Goal: Information Seeking & Learning: Learn about a topic

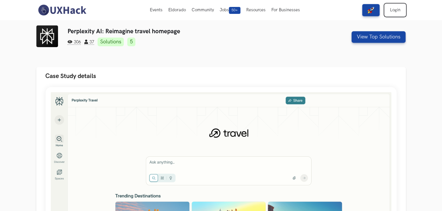
click at [401, 8] on link "Login" at bounding box center [395, 10] width 21 height 12
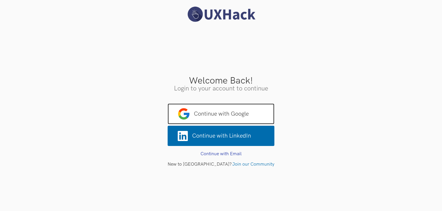
click at [227, 110] on span "Continue with Google" at bounding box center [221, 113] width 107 height 21
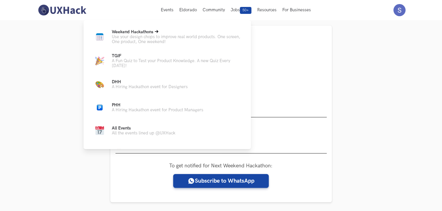
click at [127, 33] on span "Weekend Hackathons Live" at bounding box center [133, 31] width 42 height 5
click at [128, 33] on span "Weekend Hackathons Live" at bounding box center [133, 31] width 42 height 5
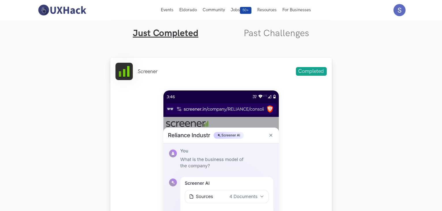
scroll to position [170, 0]
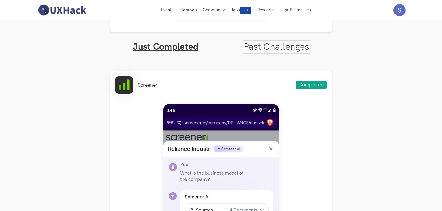
click at [271, 42] on link "Past Challenges" at bounding box center [277, 46] width 66 height 11
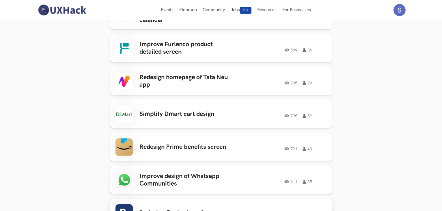
scroll to position [430, 0]
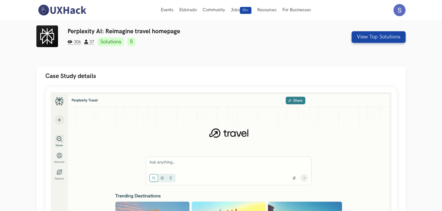
click at [135, 42] on link "5" at bounding box center [131, 42] width 8 height 9
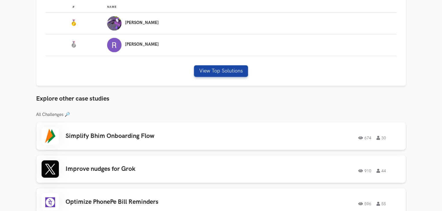
scroll to position [419, 0]
click at [198, 69] on button "View Top Solutions" at bounding box center [221, 71] width 54 height 12
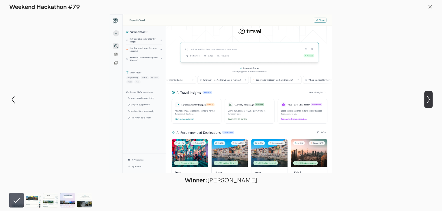
click at [429, 98] on icon "Show next slide" at bounding box center [428, 99] width 8 height 8
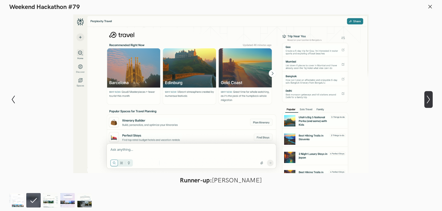
click at [424, 98] on icon "Show next slide" at bounding box center [428, 99] width 8 height 8
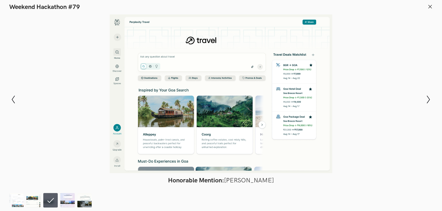
click at [417, 102] on div at bounding box center [221, 93] width 400 height 158
click at [424, 100] on div "Modal Gallery Slideshow Winner: Surajit Dutta Runner-up: Rajib Biswas Honorable…" at bounding box center [221, 99] width 442 height 177
click at [431, 98] on icon "Show next slide" at bounding box center [428, 99] width 8 height 8
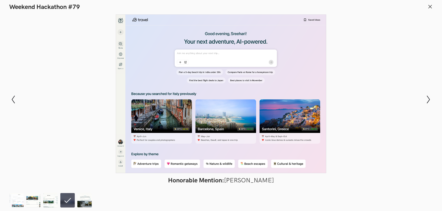
click at [429, 5] on icon at bounding box center [429, 6] width 5 height 5
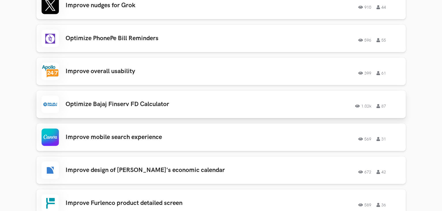
scroll to position [592, 0]
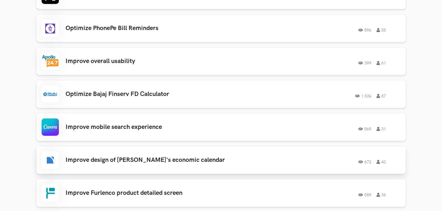
click at [192, 164] on div "Improve design of Zerodha's economic calendar 672 42 672 42" at bounding box center [221, 159] width 359 height 17
